Goal: Task Accomplishment & Management: Complete application form

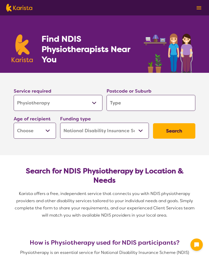
select select "Physiotherapy"
select select "NDIS"
select select "Physiotherapy"
select select "NDIS"
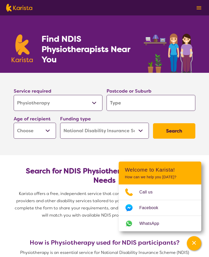
click at [92, 106] on select "Allied Health Assistant Assessment ([MEDICAL_DATA] or [MEDICAL_DATA]) Behaviour…" at bounding box center [58, 103] width 89 height 16
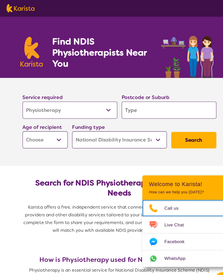
scroll to position [2, 0]
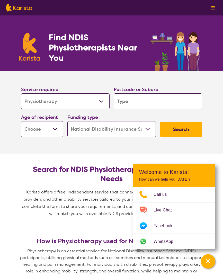
click at [133, 104] on input "search" at bounding box center [158, 101] width 89 height 16
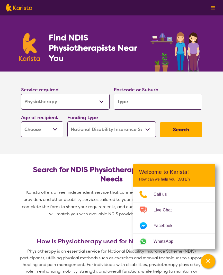
type input "6"
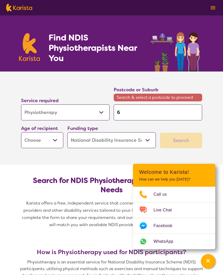
type input "69"
type input "692"
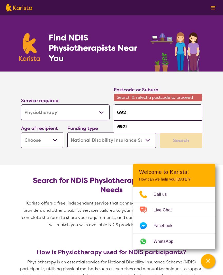
type input "6925"
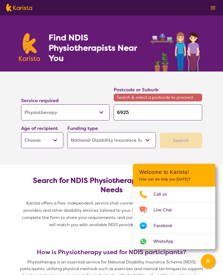
type input "692"
type input "69"
type input "6"
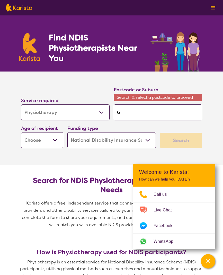
type input "6"
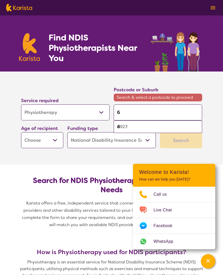
type input "60"
type input "602"
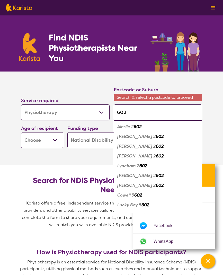
type input "6025"
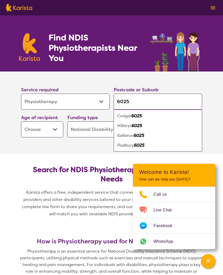
type input "6025"
click at [136, 126] on em "6025" at bounding box center [137, 125] width 11 height 5
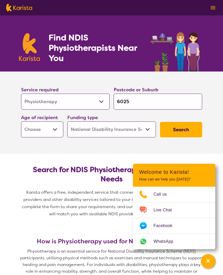
click at [54, 129] on select "Early Childhood - 0 to 9 Child - 10 to 11 Adolescent - 12 to 17 Adult - 18 to 6…" at bounding box center [42, 130] width 42 height 16
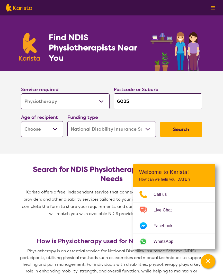
select select "AD"
click at [182, 135] on button "Search" at bounding box center [181, 129] width 42 height 15
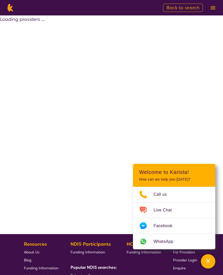
select select "by_score"
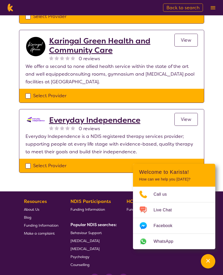
scroll to position [169, 0]
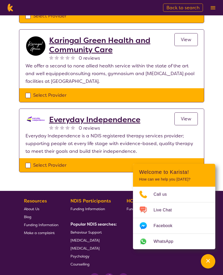
click at [94, 257] on link "Counselling" at bounding box center [93, 264] width 44 height 8
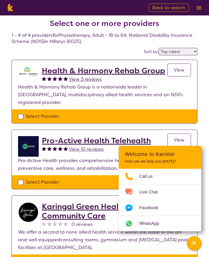
scroll to position [6, 0]
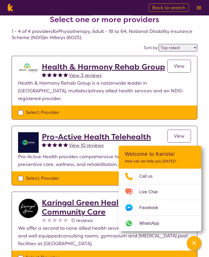
click at [177, 68] on span "View" at bounding box center [179, 66] width 11 height 6
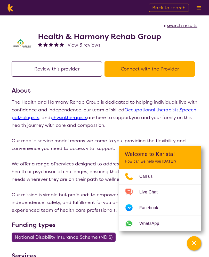
select select "by_score"
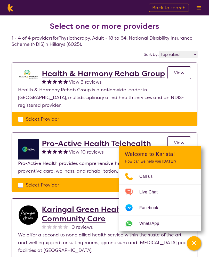
scroll to position [16, 0]
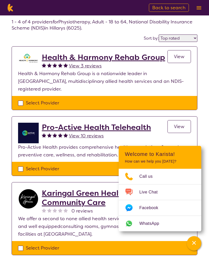
click at [102, 133] on span "View 10 reviews" at bounding box center [86, 136] width 35 height 6
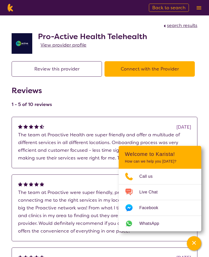
select select "by_score"
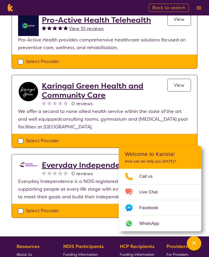
scroll to position [127, 0]
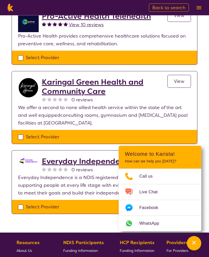
click at [88, 84] on h2 "Karingal Green Health and Community Care" at bounding box center [104, 87] width 125 height 19
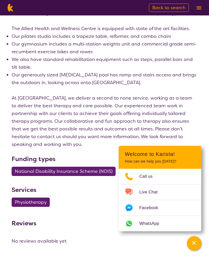
select select "by_score"
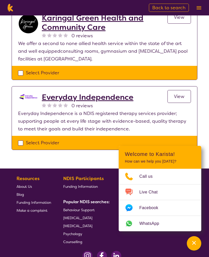
scroll to position [212, 0]
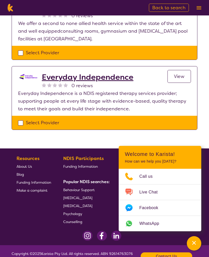
click at [90, 73] on h2 "Everyday Independence" at bounding box center [87, 77] width 91 height 9
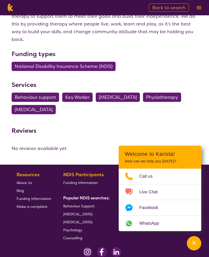
scroll to position [326, 0]
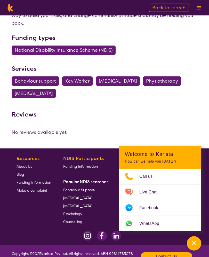
click at [176, 76] on span "Physiotherapy" at bounding box center [162, 80] width 32 height 9
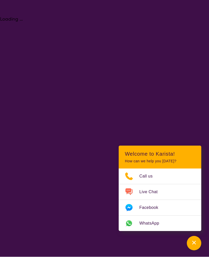
select select "Physiotherapy"
select select "AD"
select select "NDIS"
select select "Physiotherapy"
select select "AD"
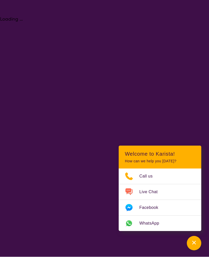
select select "NDIS"
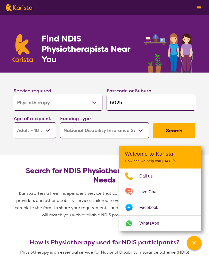
scroll to position [0, 0]
click at [46, 131] on select "Early Childhood - 0 to 9 Child - 10 to 11 Adolescent - 12 to 17 Adult - 18 to 6…" at bounding box center [35, 131] width 42 height 16
click at [175, 130] on button "Search" at bounding box center [174, 130] width 42 height 15
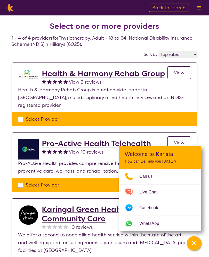
click at [174, 56] on select "Highly reviewed Top rated" at bounding box center [177, 54] width 39 height 7
select select "highly_reviewed"
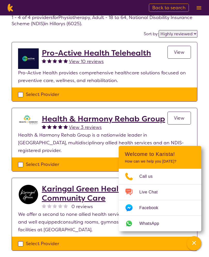
scroll to position [20, 0]
click at [180, 51] on span "View" at bounding box center [179, 52] width 11 height 6
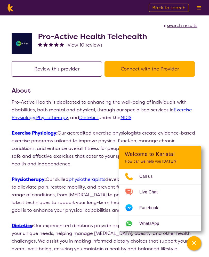
click at [165, 67] on button "Connect with the Provider" at bounding box center [149, 68] width 90 height 15
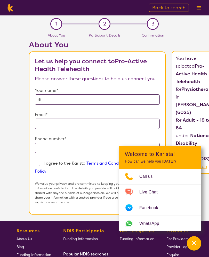
click at [55, 98] on input "text" at bounding box center [97, 99] width 125 height 10
type input "**********"
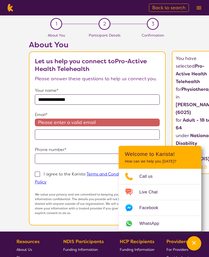
type input "*********"
click at [59, 134] on input "email" at bounding box center [97, 135] width 125 height 10
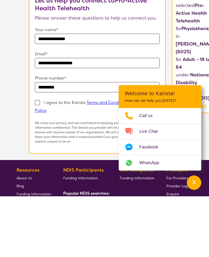
type input "**********"
click at [39, 161] on span at bounding box center [37, 163] width 5 height 5
click at [46, 169] on input "I agree to the Karista Terms and Conditions and Privacy Policy" at bounding box center [47, 170] width 3 height 3
checkbox input "true"
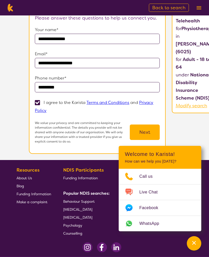
click at [150, 138] on button "Next" at bounding box center [145, 132] width 30 height 15
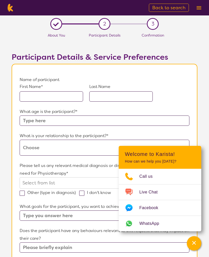
click at [38, 98] on input "text" at bounding box center [51, 96] width 63 height 10
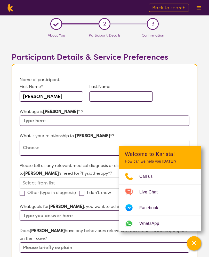
type input "[PERSON_NAME]"
click at [101, 98] on input "text" at bounding box center [120, 96] width 63 height 10
type input "Kyros"
click at [53, 121] on input "text" at bounding box center [104, 121] width 169 height 10
type input "62"
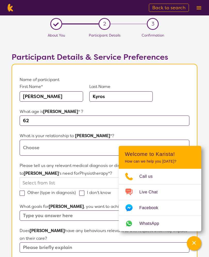
click at [46, 149] on select "This request is for myself I am their parent I am their child I am their spouse…" at bounding box center [104, 148] width 169 height 16
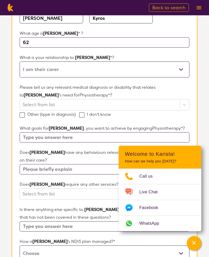
scroll to position [83, 0]
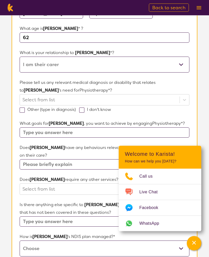
click at [63, 65] on select "This request is for myself I am their parent I am their child I am their spouse…" at bounding box center [104, 65] width 169 height 16
click at [36, 64] on select "This request is for myself I am their parent I am their child I am their spouse…" at bounding box center [104, 65] width 169 height 16
select select "I am their carer"
click at [59, 111] on label "Other (type in diagnosis)" at bounding box center [49, 109] width 59 height 5
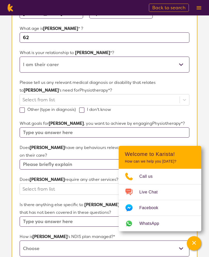
click at [76, 111] on input "Other (type in diagnosis)" at bounding box center [77, 109] width 3 height 3
checkbox input "true"
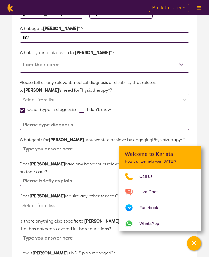
click at [36, 125] on input at bounding box center [104, 125] width 169 height 10
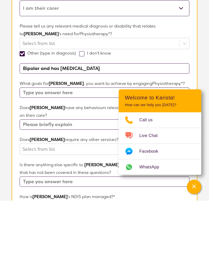
type input "Bipolar and has [MEDICAL_DATA]"
click at [44, 144] on input "text" at bounding box center [104, 149] width 169 height 10
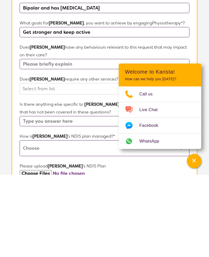
scroll to position [121, 0]
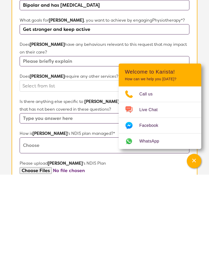
type input "Get stronger and keep active"
click at [78, 139] on input "text" at bounding box center [104, 144] width 169 height 10
type input "No"
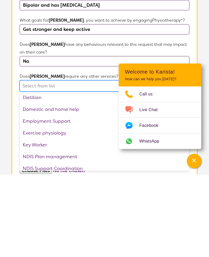
scroll to position [52, 0]
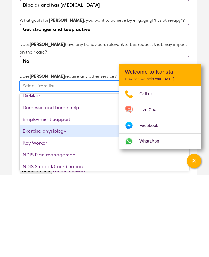
click at [58, 208] on div "Exercise physiology" at bounding box center [104, 214] width 169 height 12
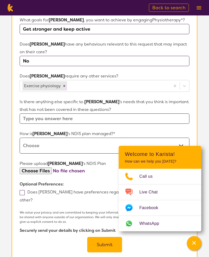
click at [51, 146] on select "Self-managed NDIS plan Managed by a registered plan management provider (not th…" at bounding box center [104, 146] width 169 height 16
select select "Plan Managed"
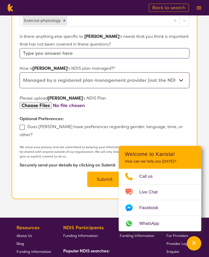
scroll to position [271, 0]
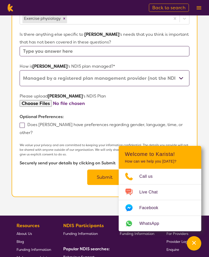
click at [44, 105] on input "file" at bounding box center [104, 103] width 169 height 7
click at [83, 106] on input "file" at bounding box center [104, 103] width 169 height 7
click at [86, 106] on input "file" at bounding box center [104, 103] width 169 height 7
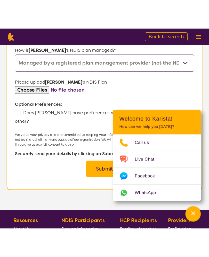
scroll to position [281, 0]
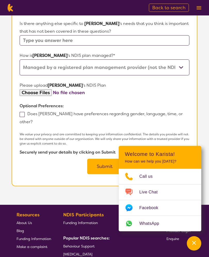
click at [81, 94] on input "file" at bounding box center [104, 92] width 169 height 7
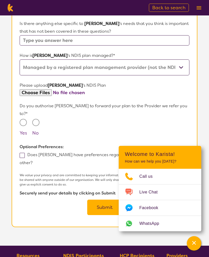
click at [72, 94] on input "file" at bounding box center [104, 92] width 169 height 7
type input "C:\fakepath\image.jpg"
click at [24, 119] on input "Yes" at bounding box center [23, 122] width 7 height 7
radio input "true"
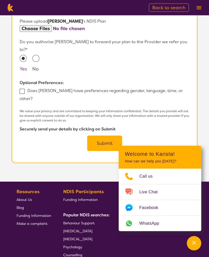
scroll to position [345, 0]
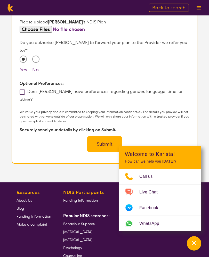
click at [27, 89] on label "Does [PERSON_NAME] have preferences regarding gender, language, time, or other?" at bounding box center [101, 95] width 163 height 13
click at [32, 98] on input "Does [PERSON_NAME] have preferences regarding gender, language, time, or other?" at bounding box center [33, 99] width 3 height 3
checkbox input "true"
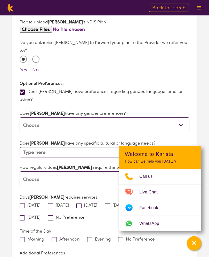
click at [59, 117] on select "[DEMOGRAPHIC_DATA] [DEMOGRAPHIC_DATA] Other No Preference" at bounding box center [104, 125] width 169 height 16
select select "[DEMOGRAPHIC_DATA]"
click at [67, 147] on input "text" at bounding box center [104, 152] width 169 height 10
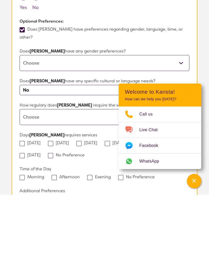
type input "No"
click at [76, 171] on select "Daily Twice a week Weekly Every fortnight Monthly Other" at bounding box center [104, 179] width 169 height 16
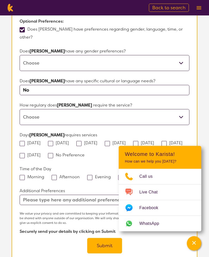
select select "Weekly"
click at [23, 141] on span at bounding box center [22, 143] width 5 height 5
click at [40, 141] on input "[DATE]" at bounding box center [41, 142] width 3 height 3
checkbox input "true"
click at [138, 141] on span at bounding box center [135, 143] width 5 height 5
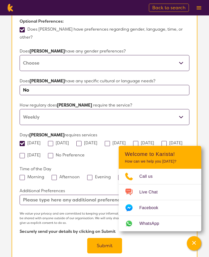
click at [157, 141] on input "[DATE]" at bounding box center [155, 142] width 3 height 3
checkbox input "true"
click at [55, 175] on span at bounding box center [53, 177] width 5 height 5
click at [80, 175] on input "Afternoon" at bounding box center [81, 176] width 3 height 3
checkbox input "true"
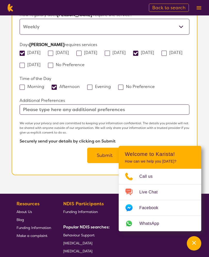
scroll to position [499, 0]
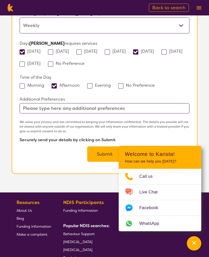
click at [103, 147] on button "Submit" at bounding box center [104, 154] width 35 height 15
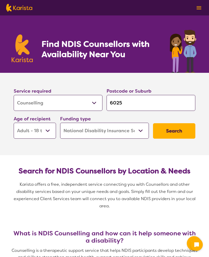
select select "Counselling"
select select "AD"
select select "NDIS"
select select "Counselling"
select select "AD"
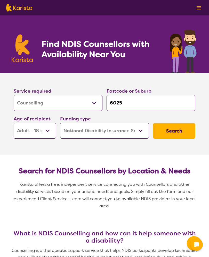
select select "NDIS"
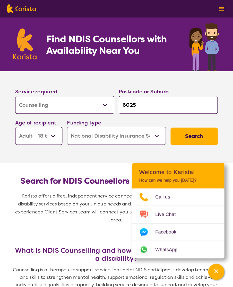
scroll to position [12, 0]
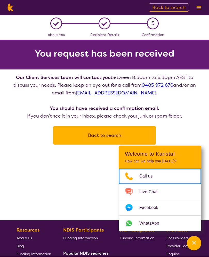
scroll to position [0, 0]
